Goal: Information Seeking & Learning: Learn about a topic

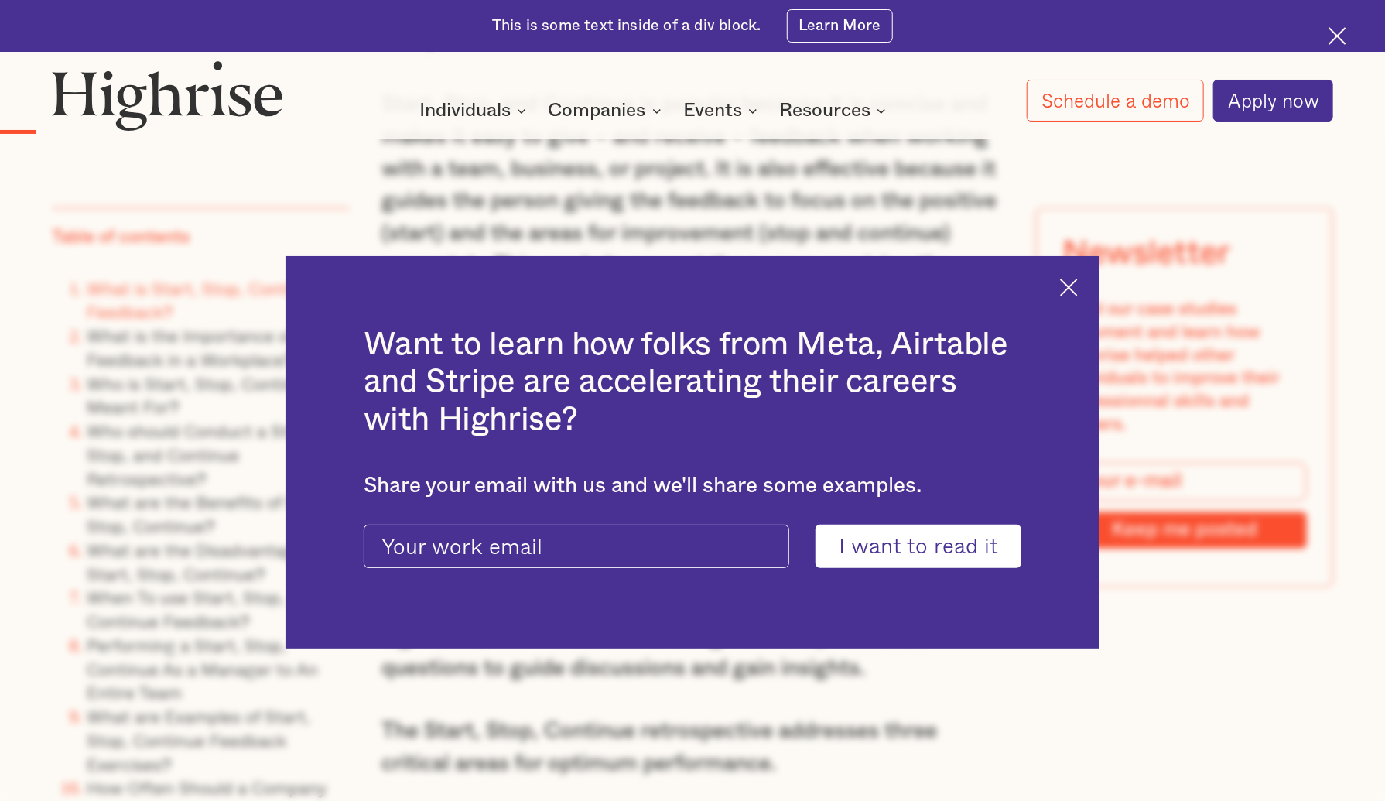
scroll to position [1552, 0]
click at [1078, 290] on img at bounding box center [1069, 288] width 18 height 18
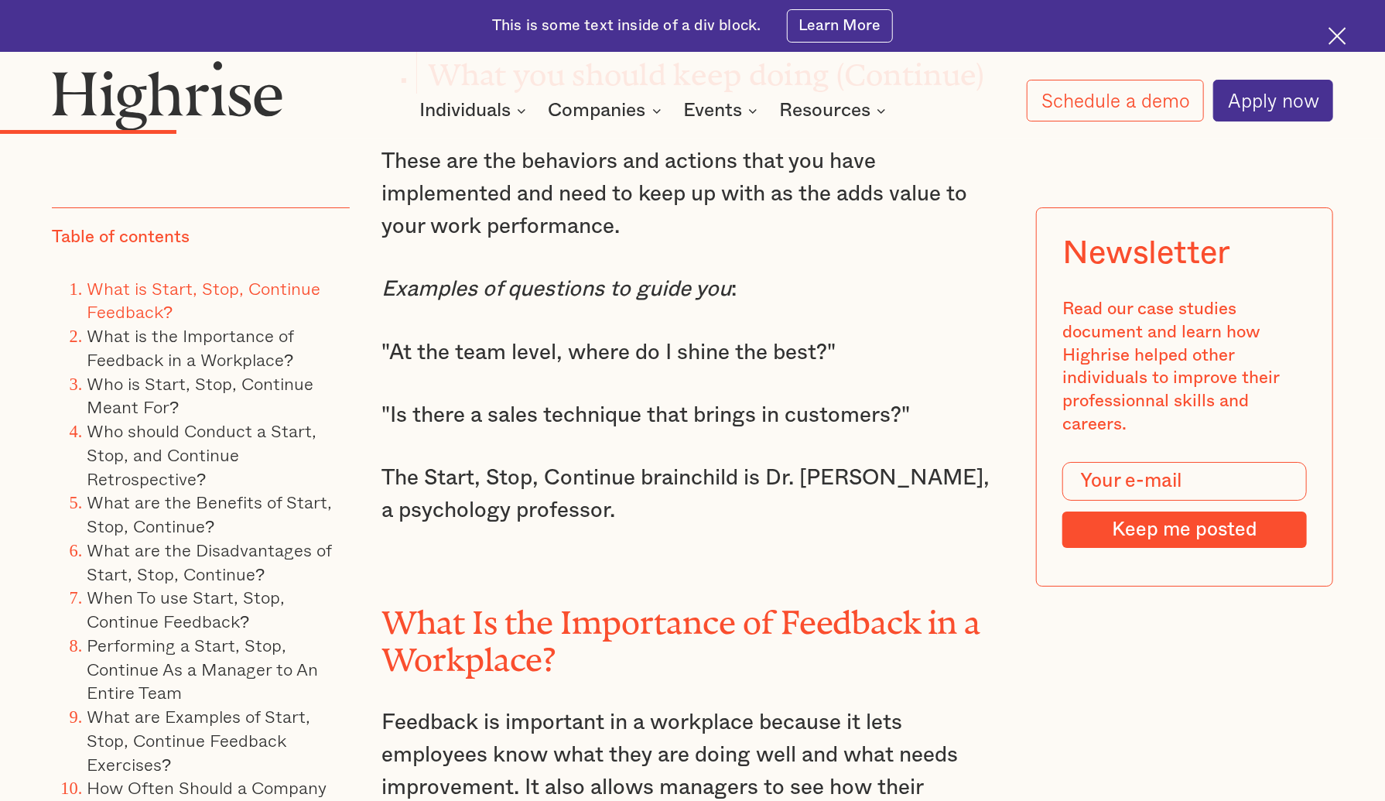
scroll to position [3296, 0]
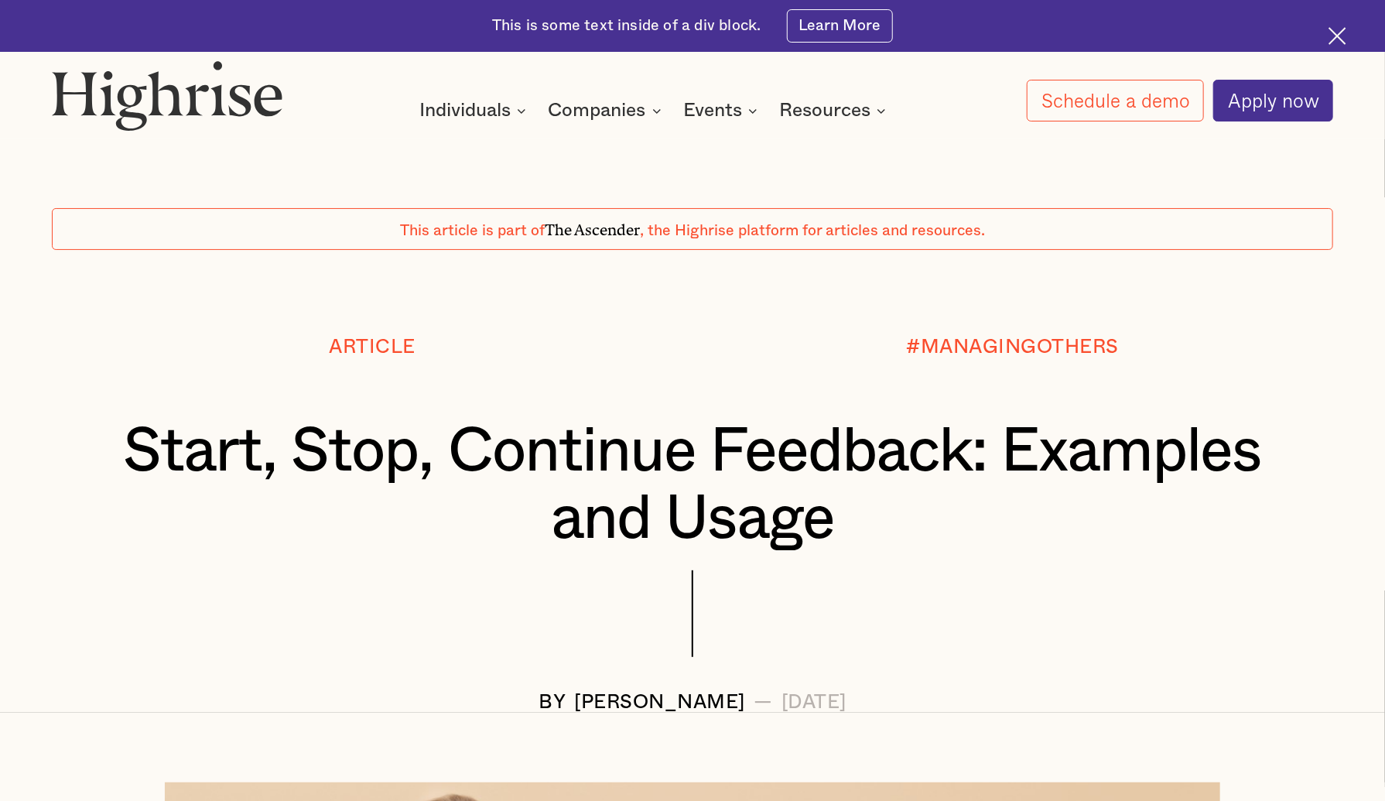
click at [965, 651] on div at bounding box center [692, 630] width 1281 height 121
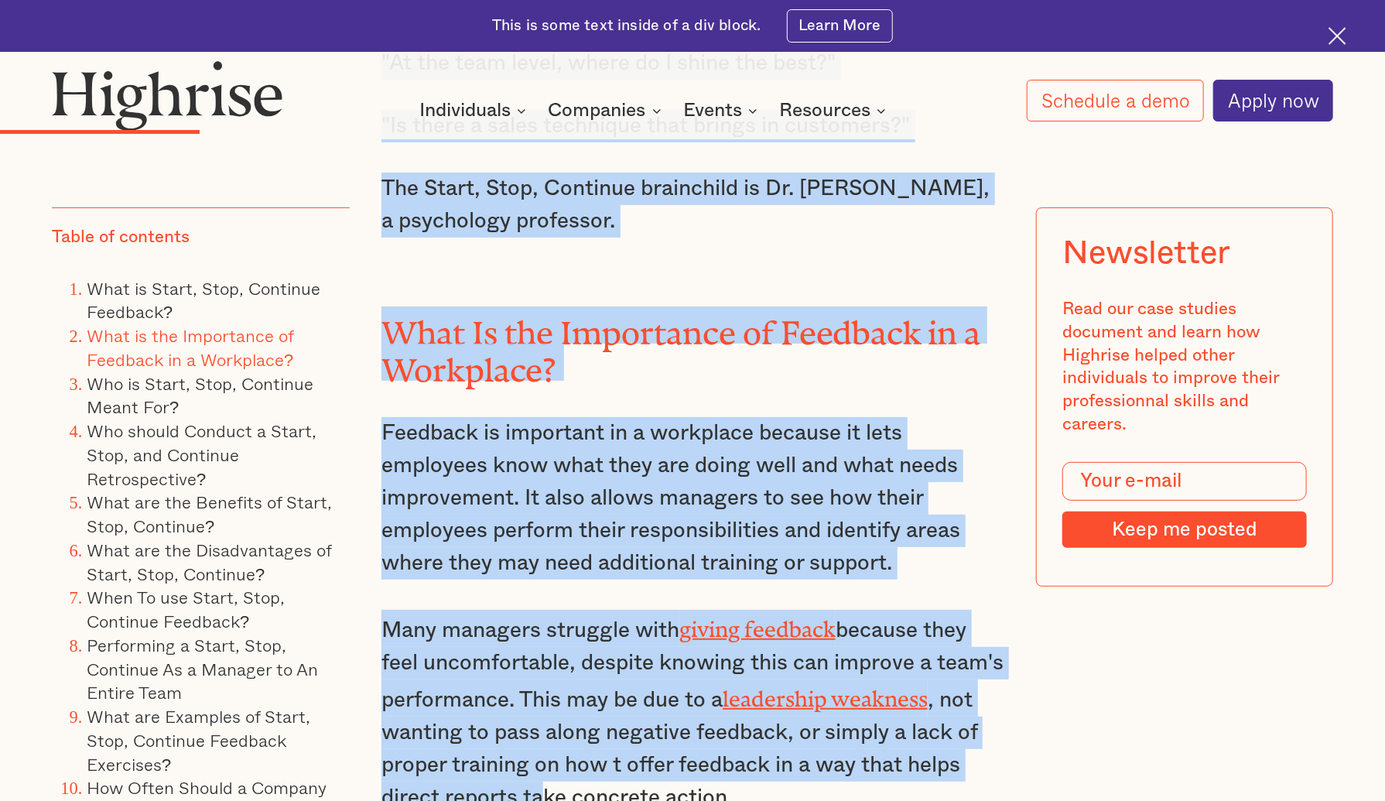
scroll to position [3719, 0]
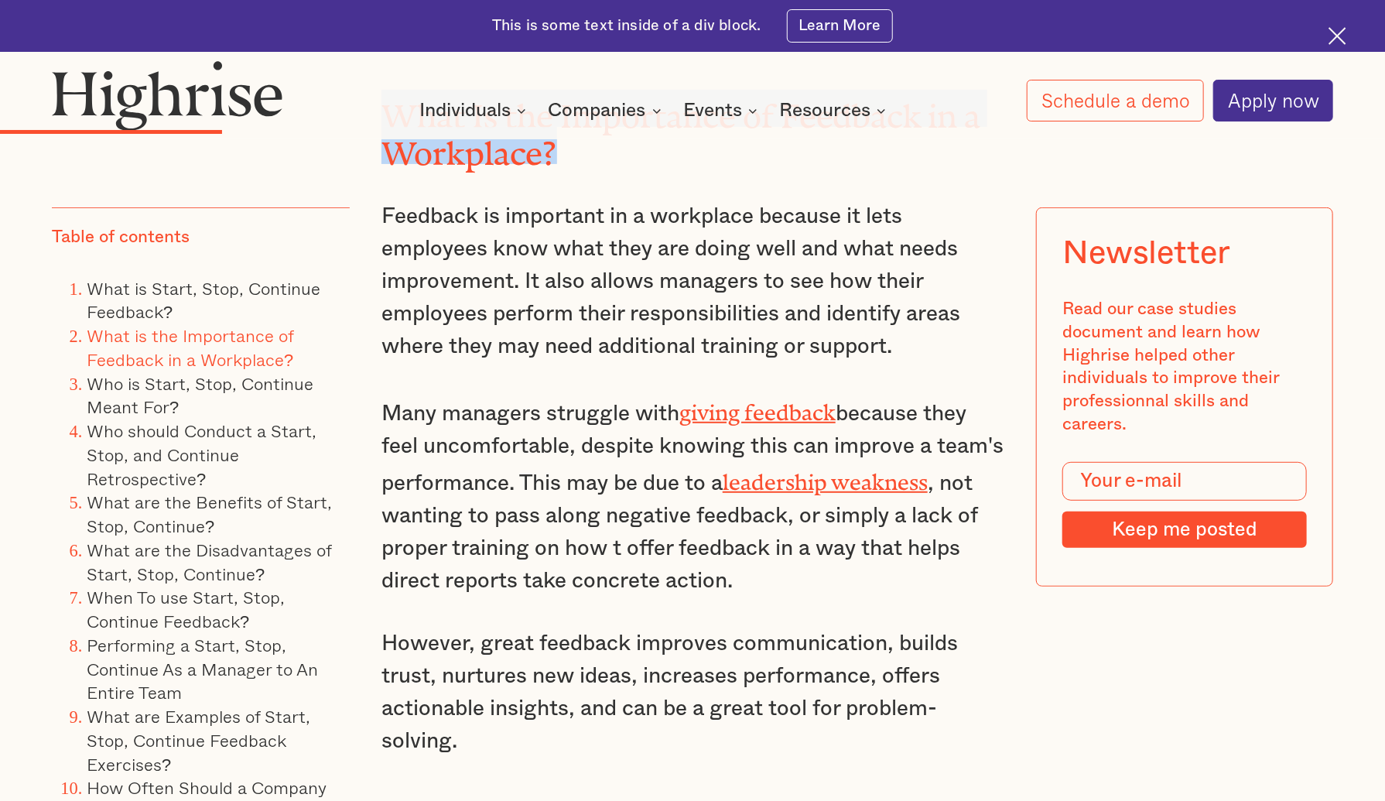
drag, startPoint x: 378, startPoint y: 163, endPoint x: 620, endPoint y: 159, distance: 242.2
copy div "The Start, Stop, Continue retrospective addresses three critical areas for opti…"
